Goal: Check status

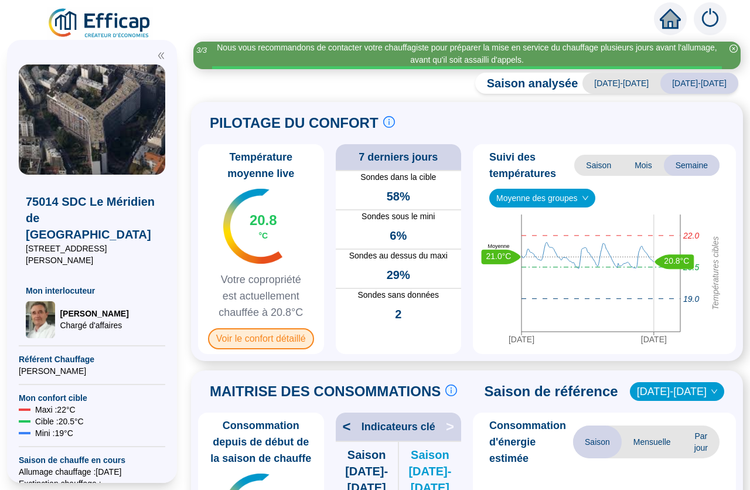
click at [276, 337] on span "Voir le confort détaillé" at bounding box center [261, 338] width 106 height 21
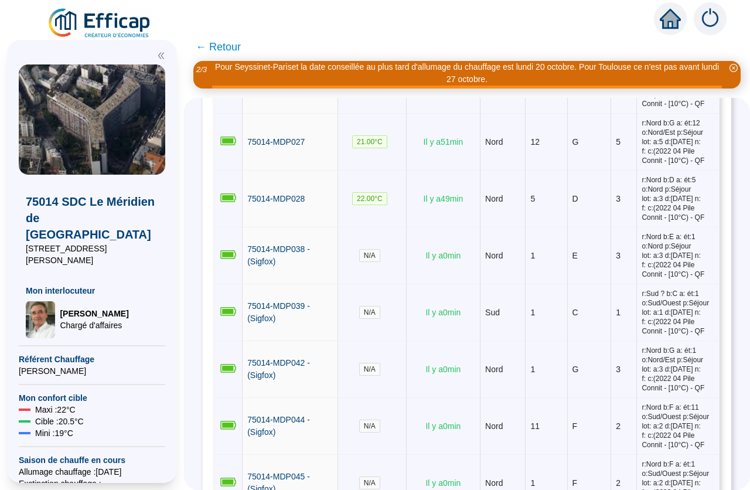
scroll to position [1108, 0]
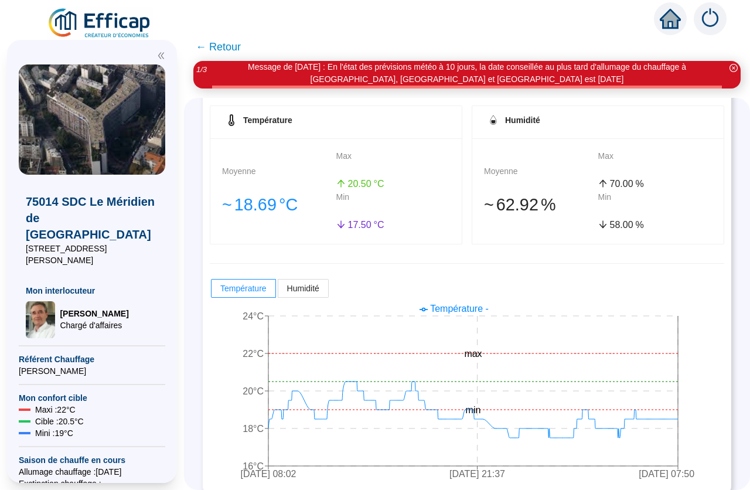
scroll to position [197, 0]
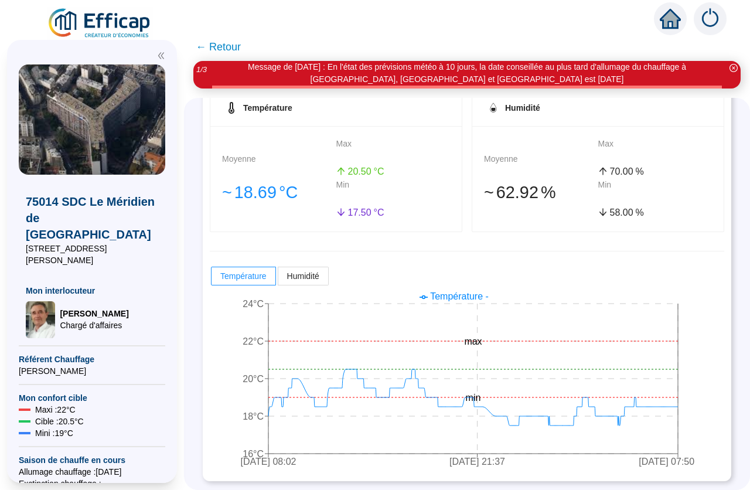
click at [223, 47] on span "← Retour" at bounding box center [218, 47] width 45 height 16
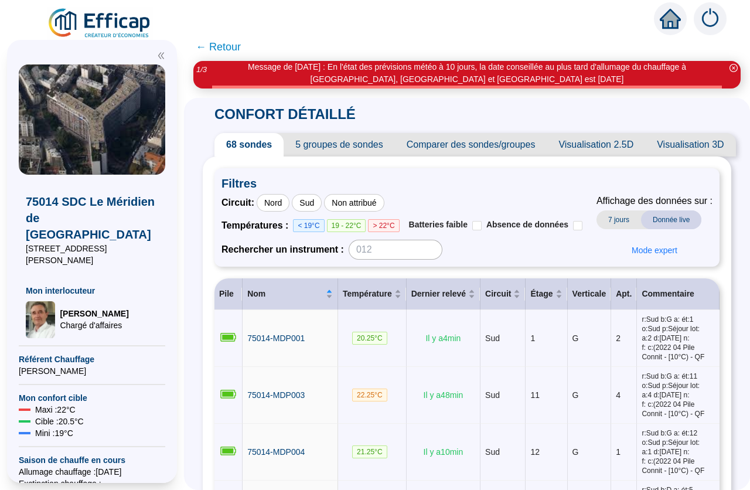
click at [231, 49] on span "← Retour" at bounding box center [218, 47] width 45 height 16
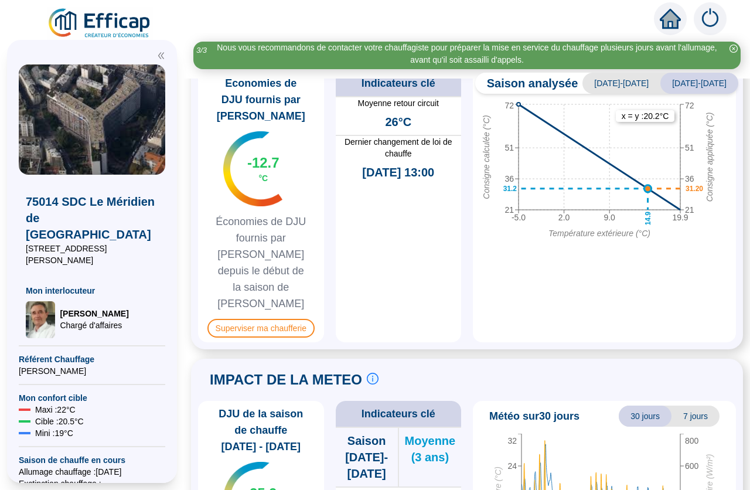
scroll to position [668, 0]
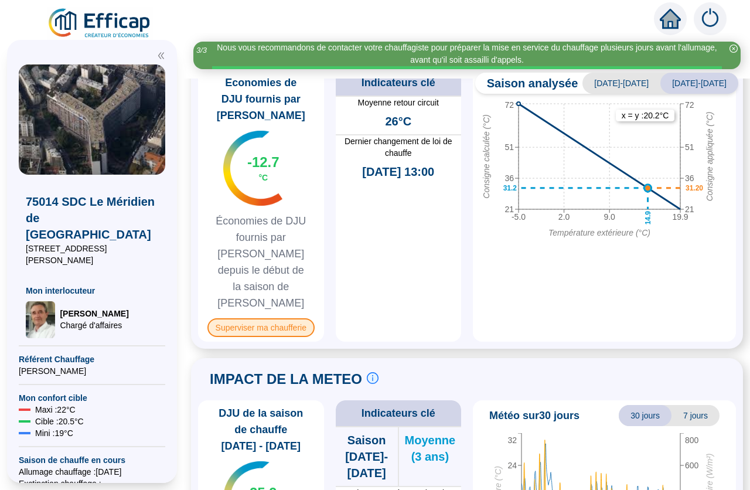
click at [286, 318] on span "Superviser ma chaufferie" at bounding box center [260, 327] width 107 height 19
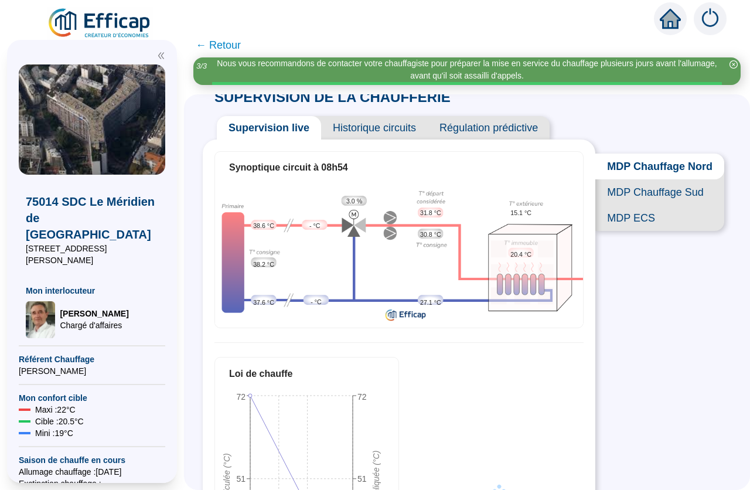
scroll to position [26, 0]
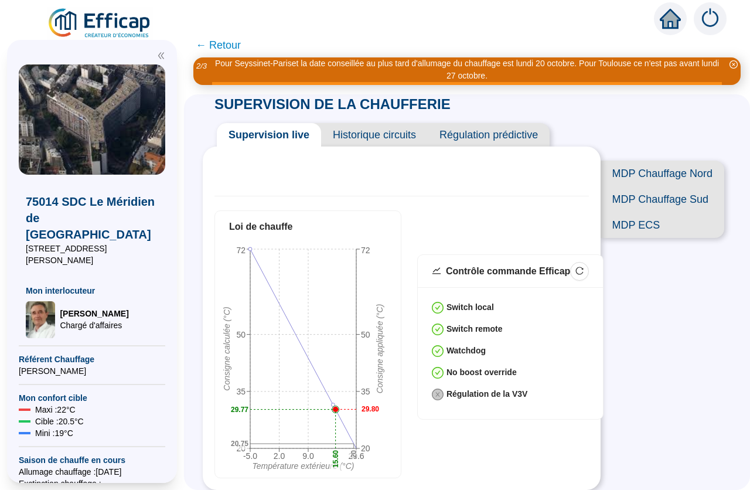
scroll to position [26, 0]
